Goal: Check status: Check status

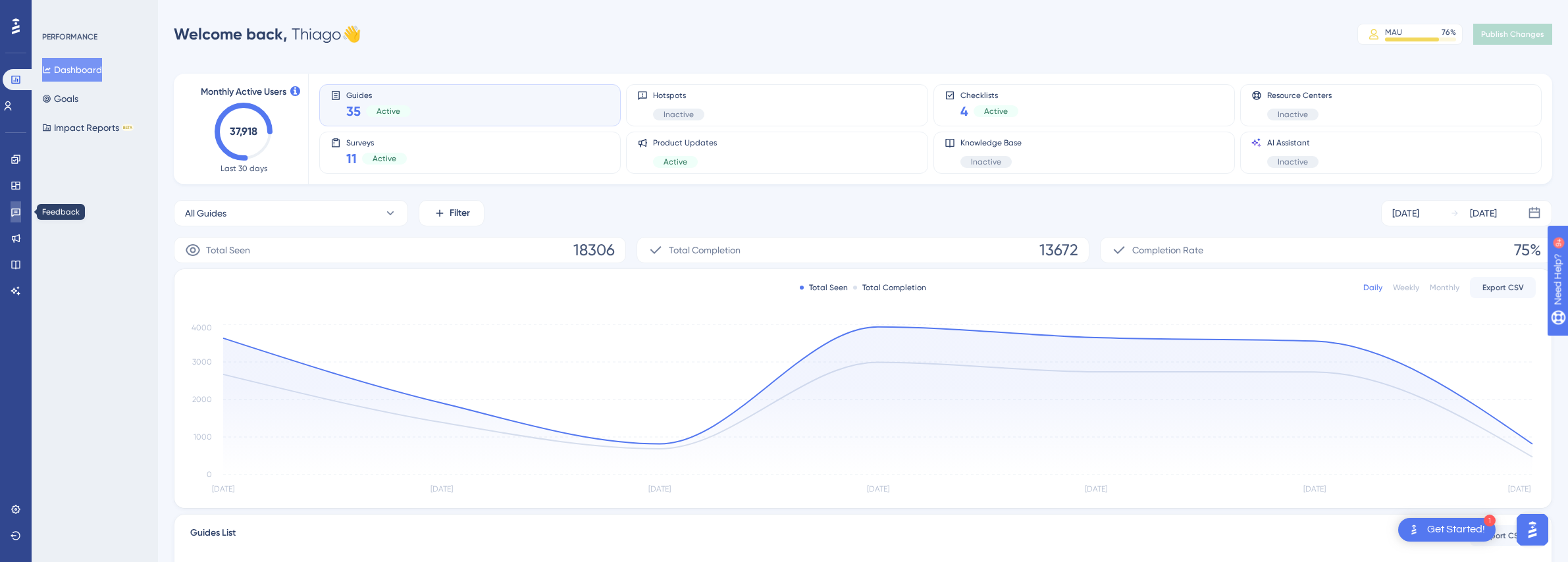
click at [17, 215] on icon at bounding box center [16, 212] width 9 height 8
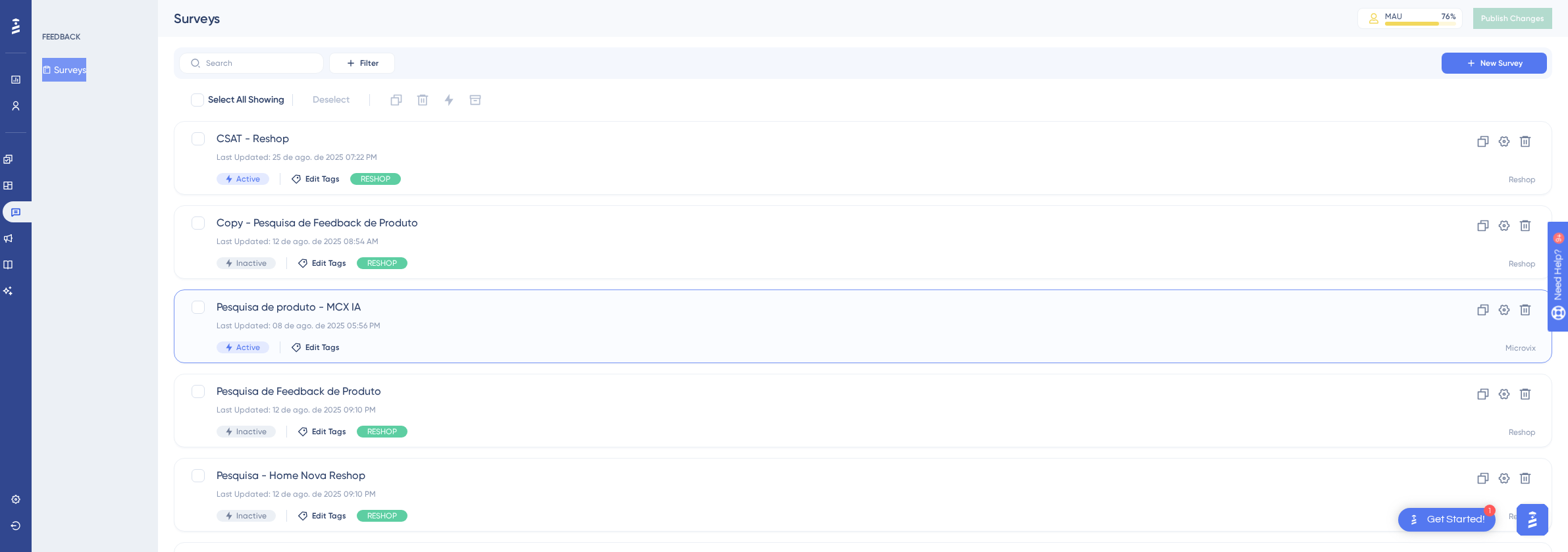
click at [451, 337] on div "Pesquisa de produto - MCX IA Last Updated: [DATE] 05:56 PM Active Edit Tags" at bounding box center [810, 326] width 1187 height 54
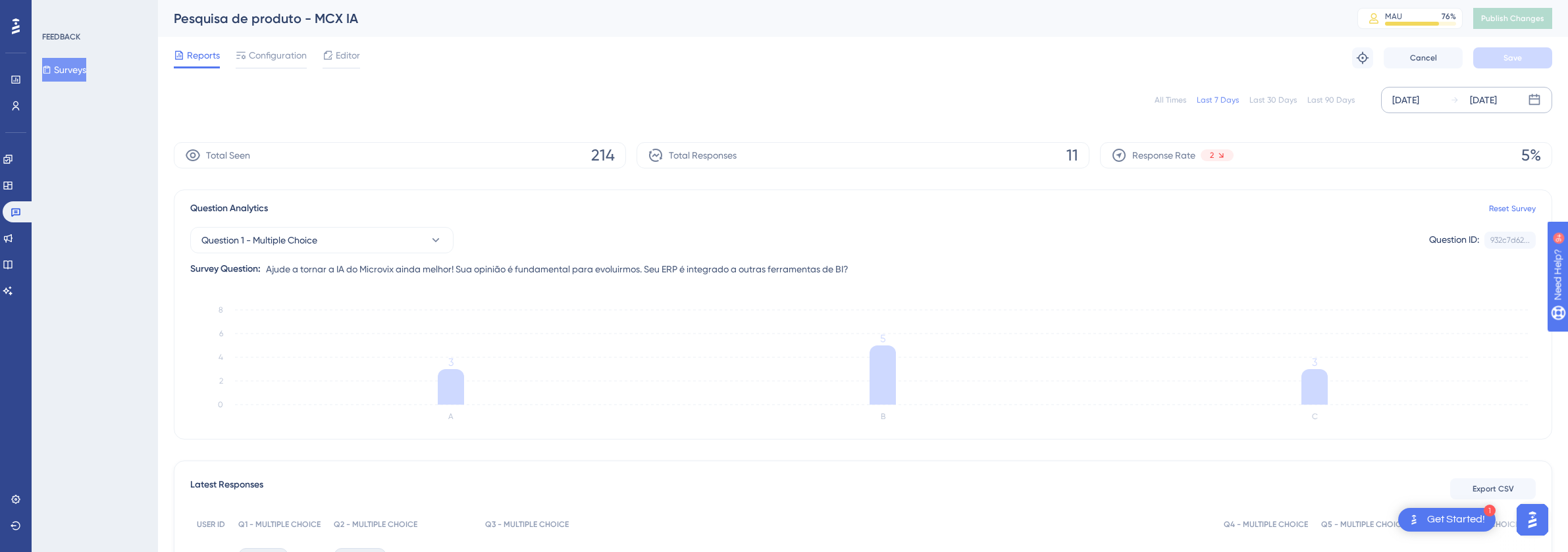
click at [1464, 105] on div "[DATE]" at bounding box center [1473, 99] width 47 height 16
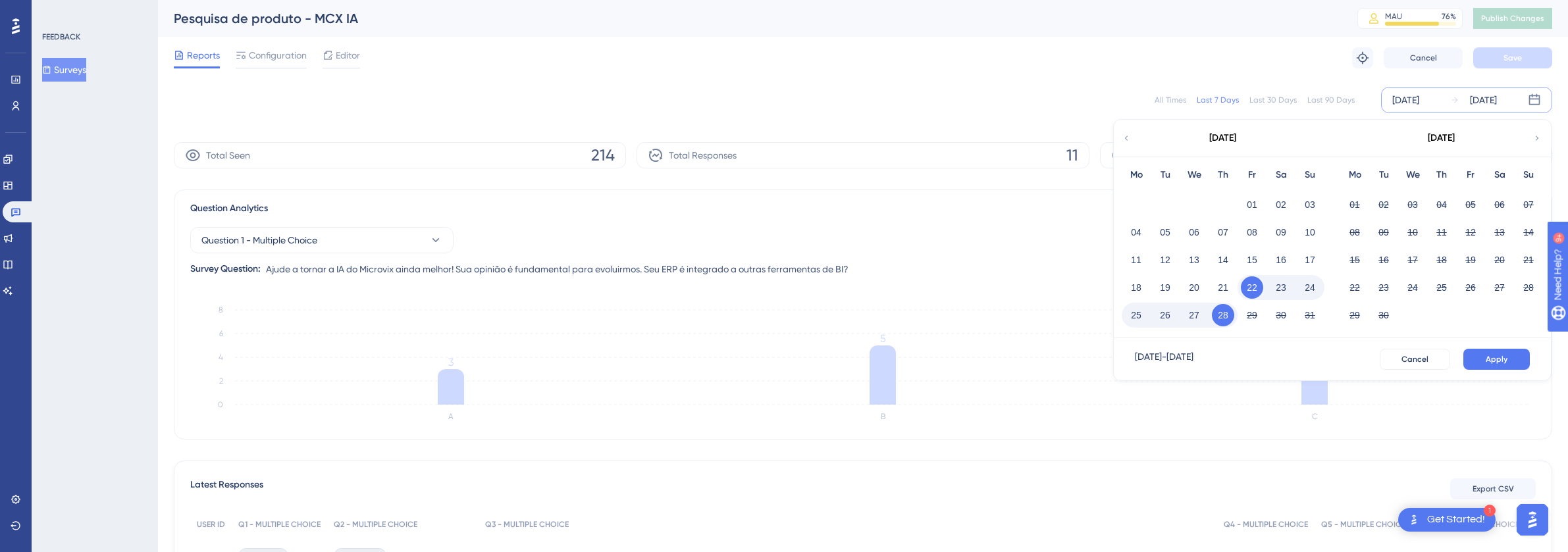
click at [1173, 98] on div "All Times" at bounding box center [1170, 100] width 32 height 11
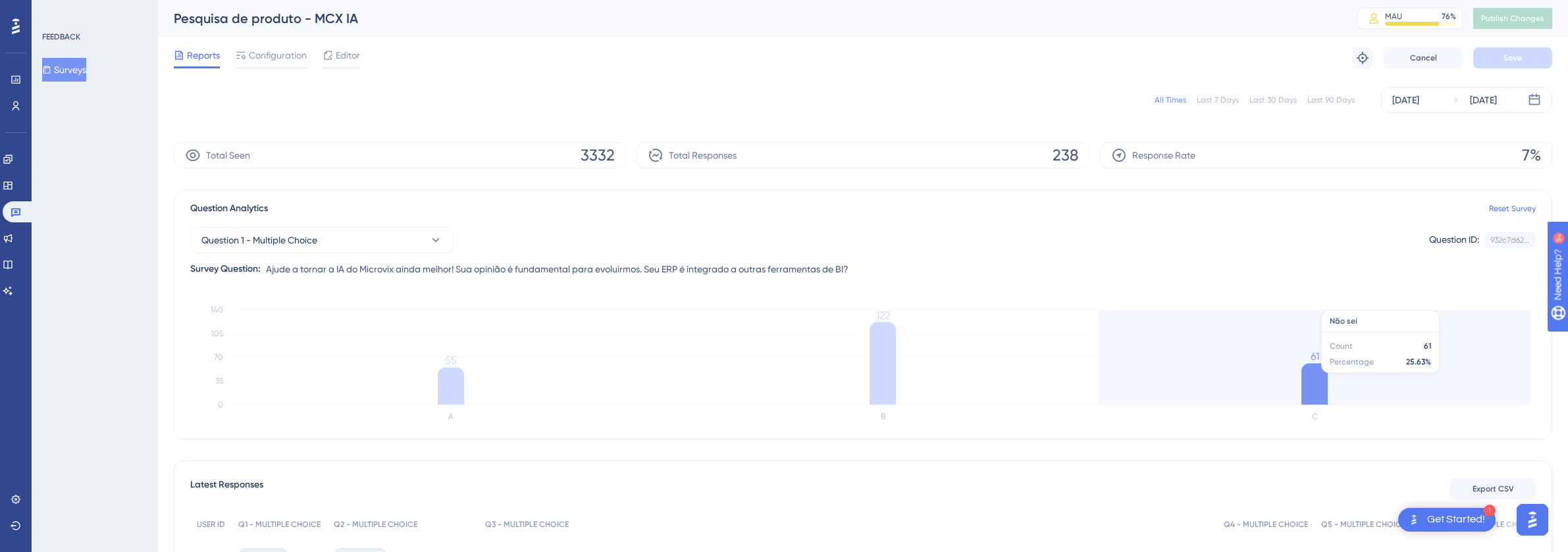
click at [1470, 356] on icon "A B C 0 35 70 105 140 55 122 61" at bounding box center [862, 364] width 1345 height 132
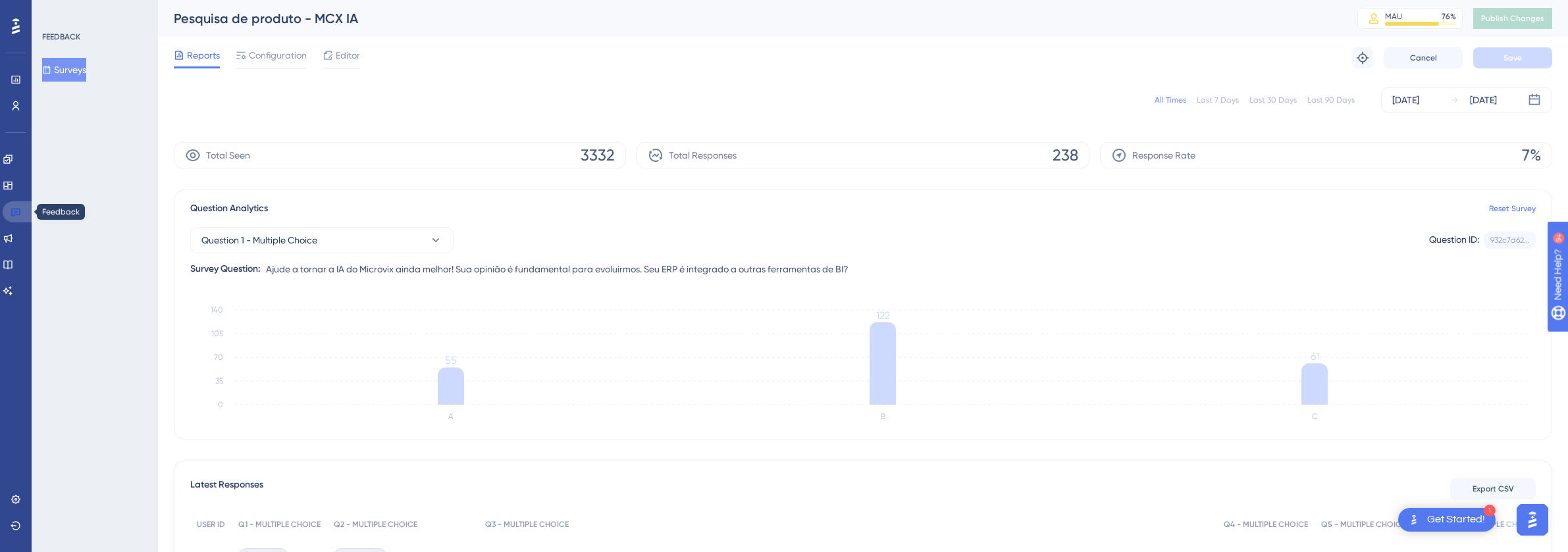
click at [19, 210] on icon at bounding box center [16, 212] width 11 height 11
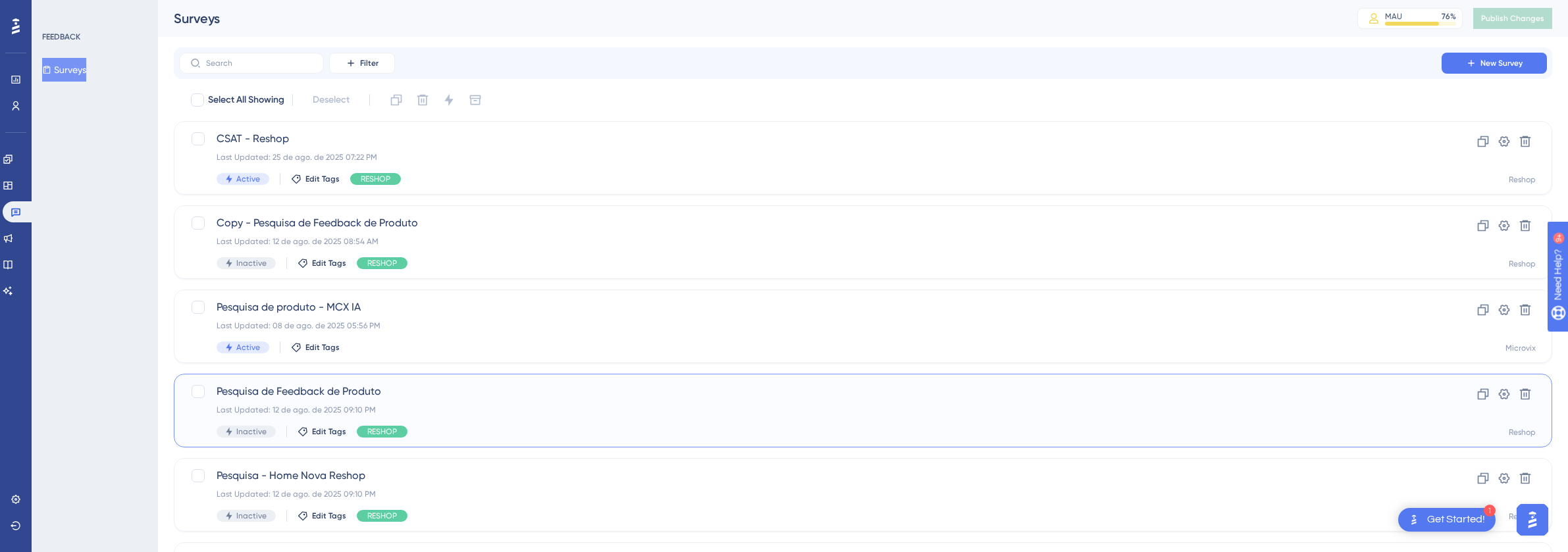
click at [453, 406] on div "Last Updated: 12 de ago. de 2025 09:10 PM" at bounding box center [810, 410] width 1187 height 11
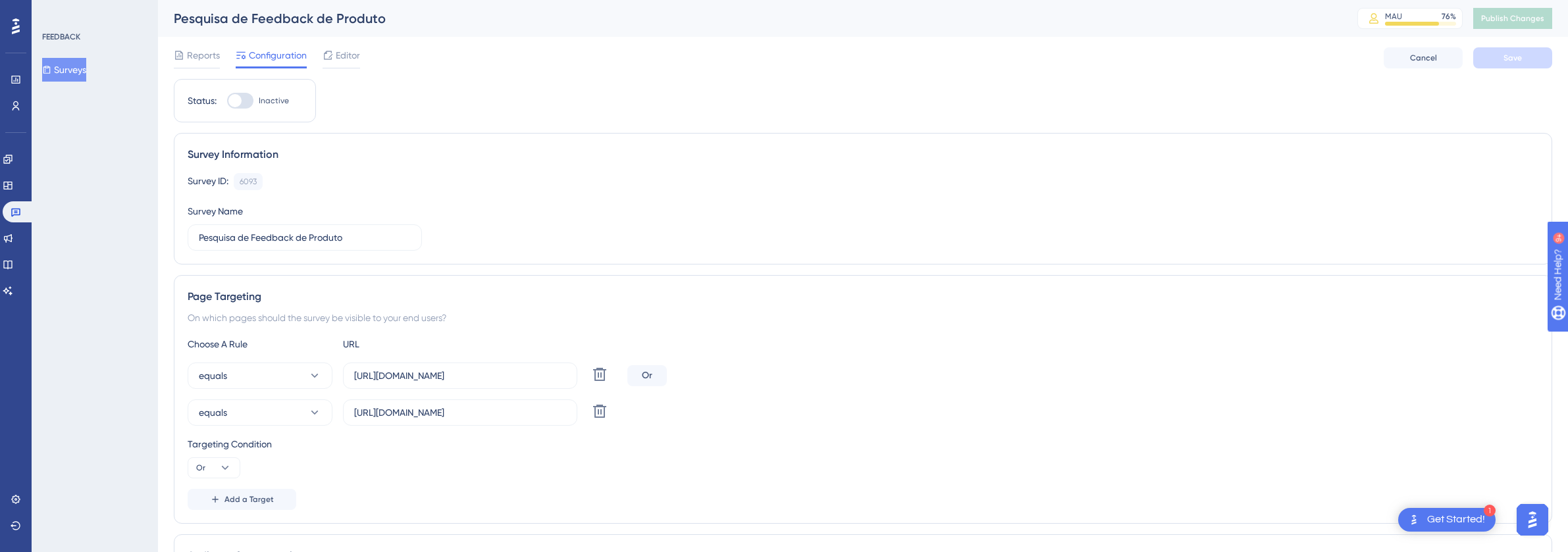
click at [200, 56] on span "Reports" at bounding box center [203, 55] width 33 height 16
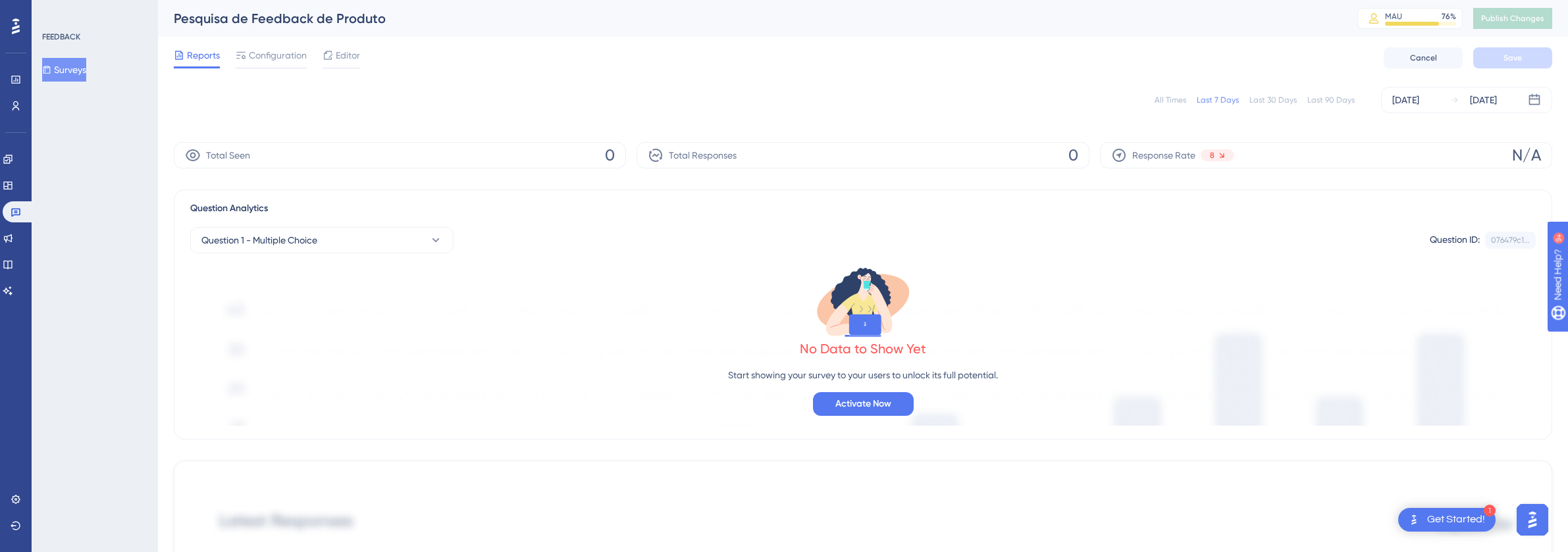
click at [1177, 102] on div "All Times" at bounding box center [1170, 100] width 32 height 11
